Goal: Task Accomplishment & Management: Use online tool/utility

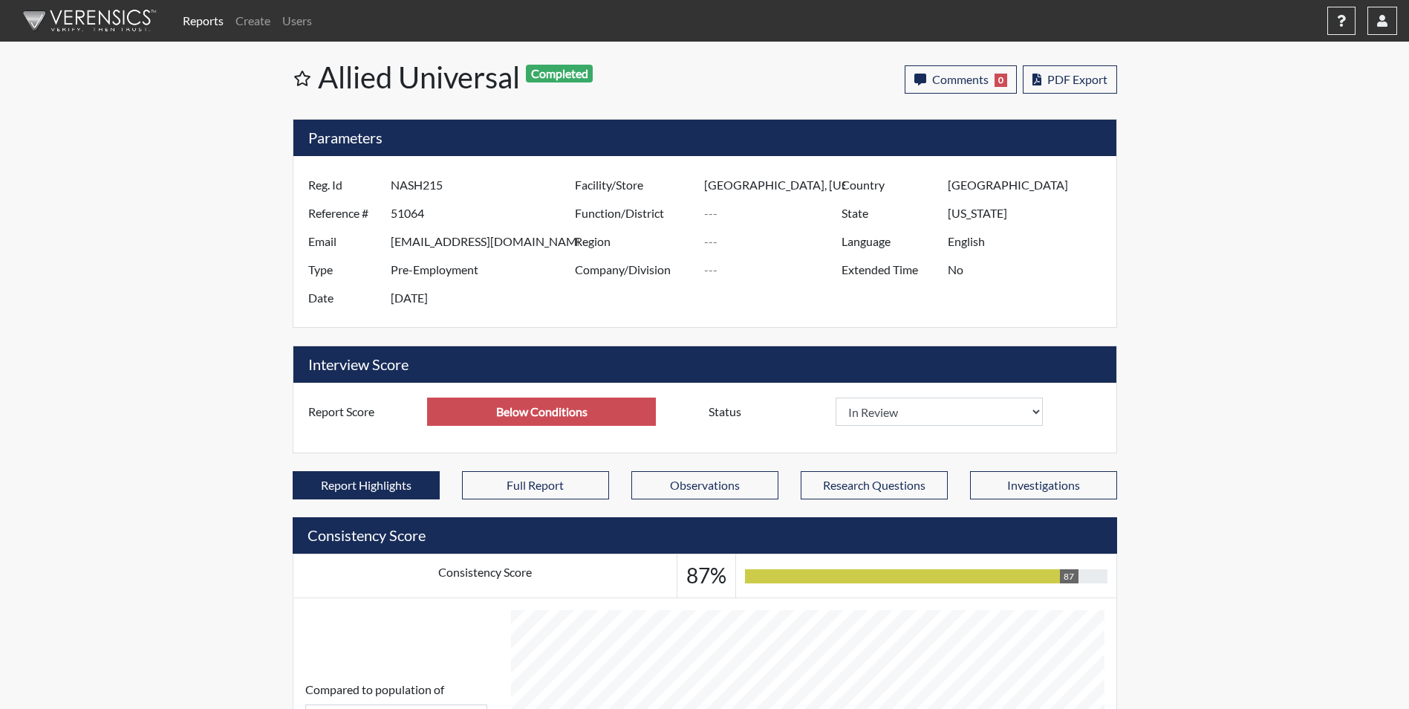
select select
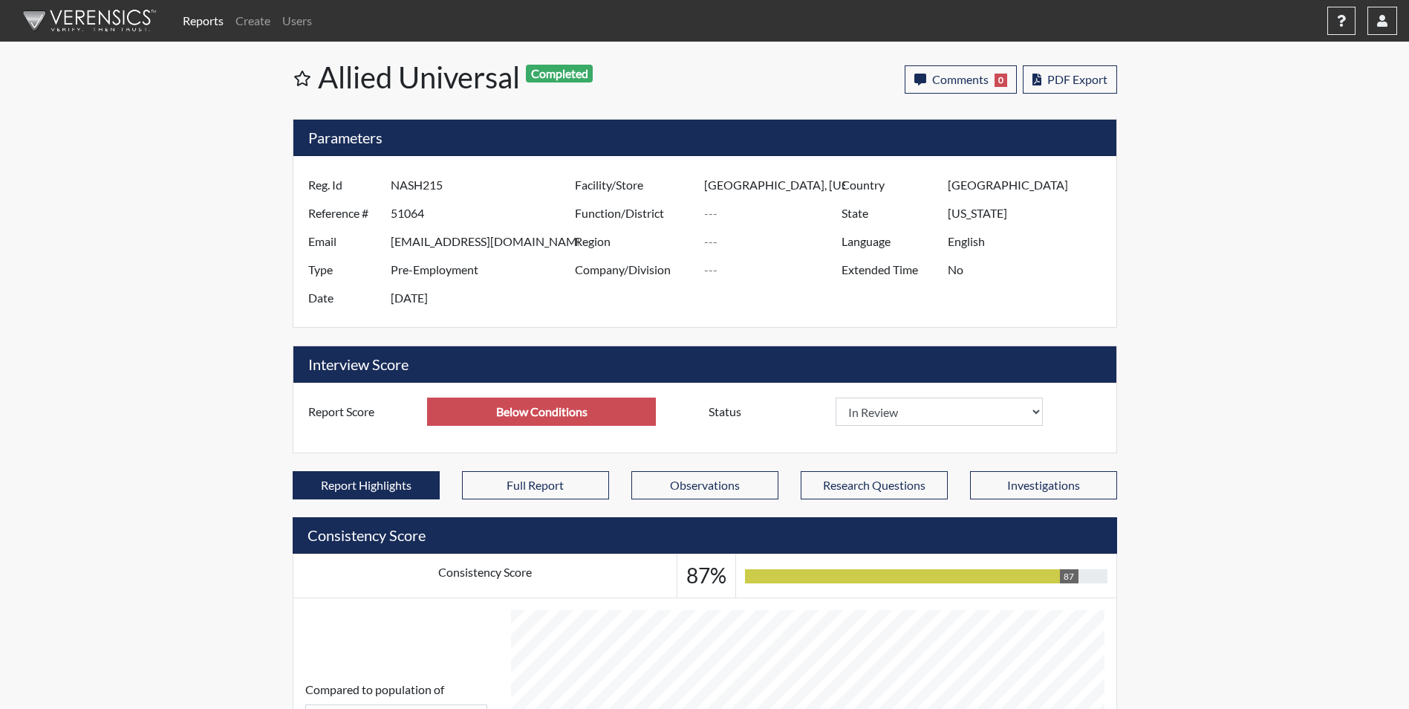
scroll to position [247, 617]
select select
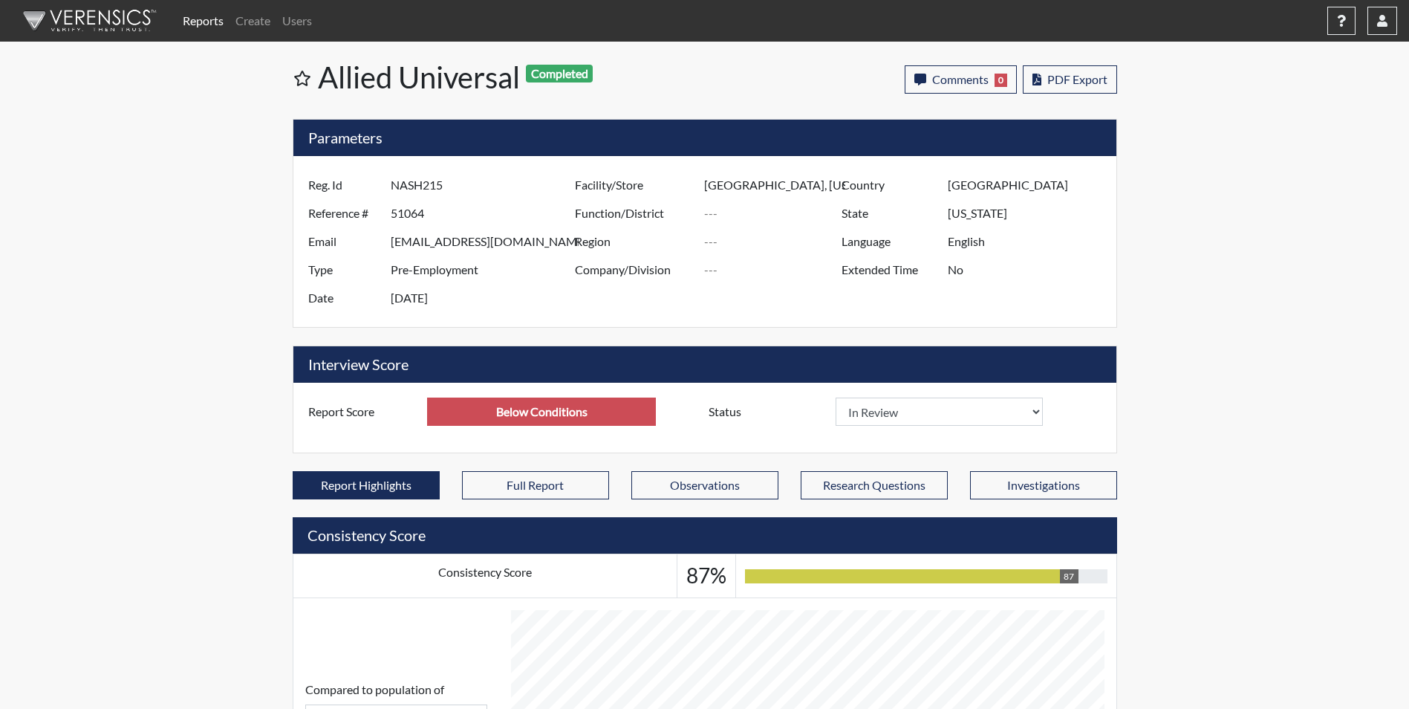
select select
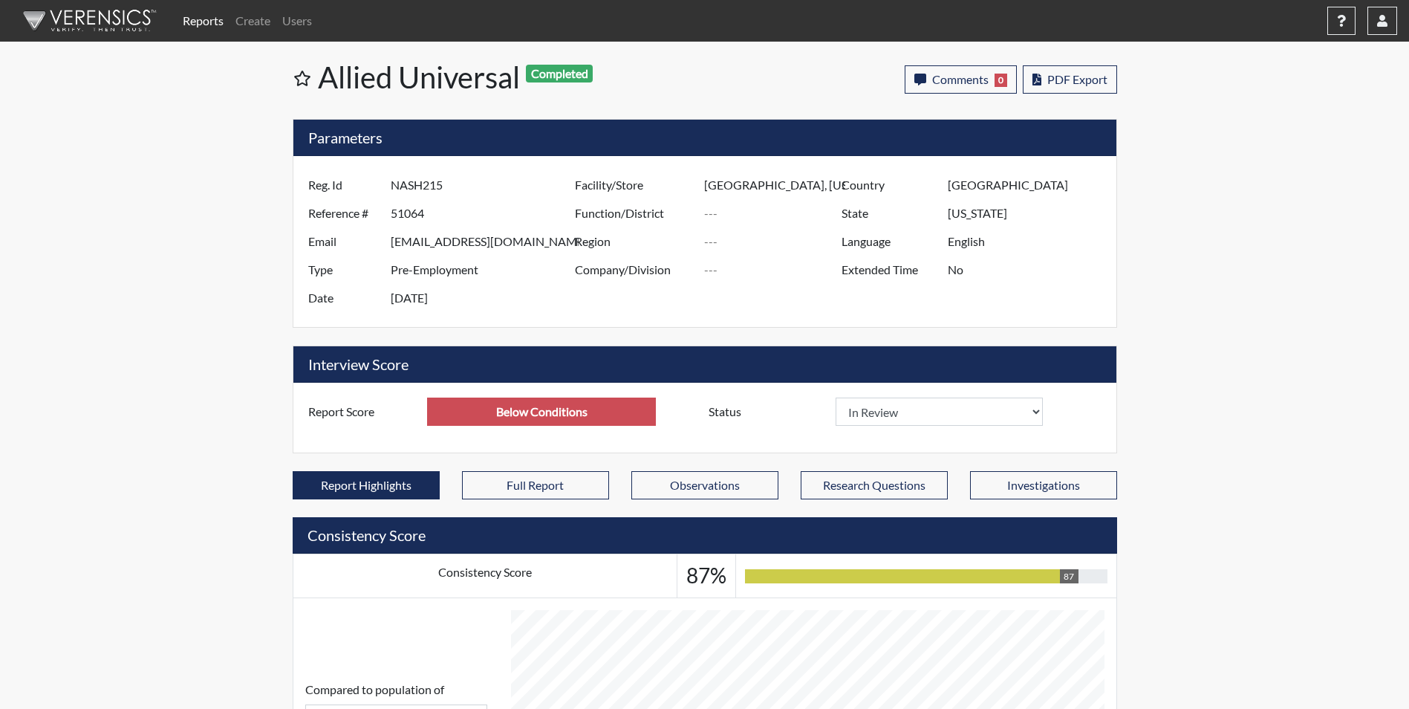
select select
